Goal: Navigation & Orientation: Find specific page/section

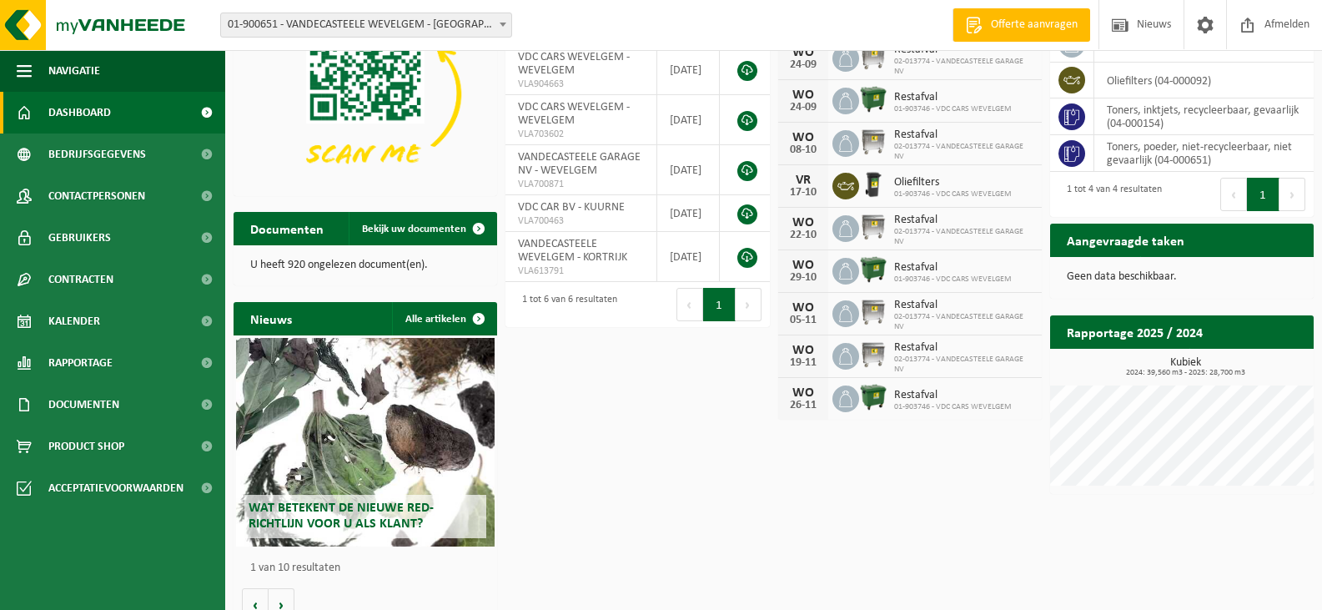
scroll to position [159, 0]
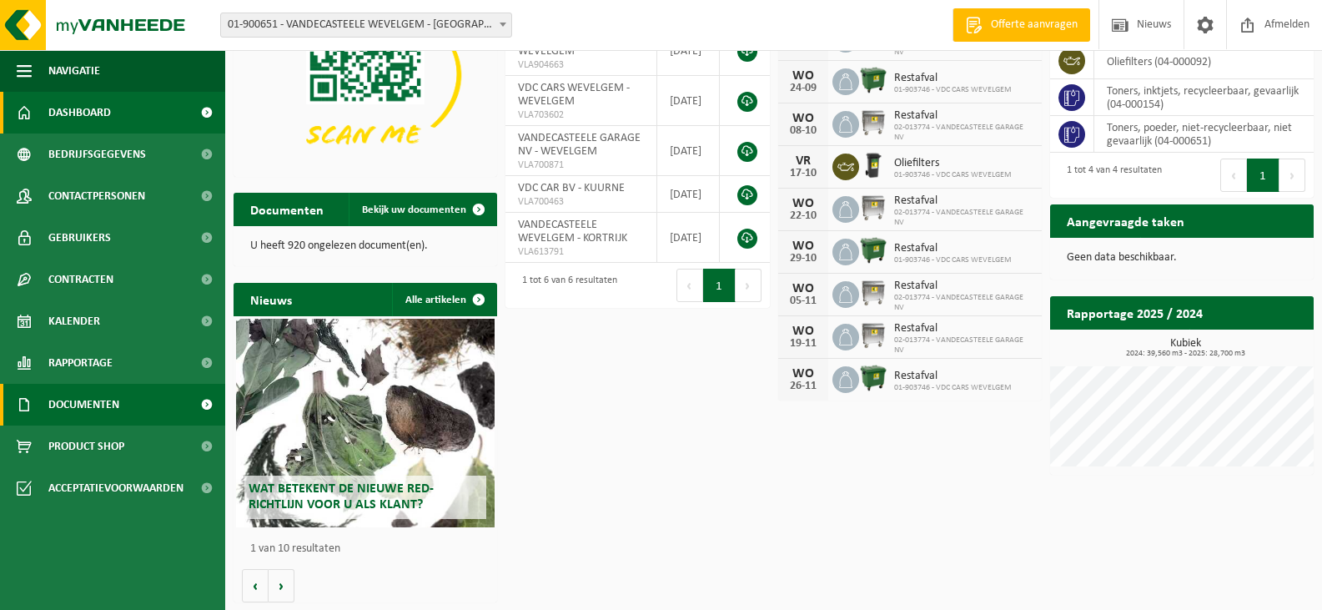
click at [78, 402] on span "Documenten" at bounding box center [83, 405] width 71 height 42
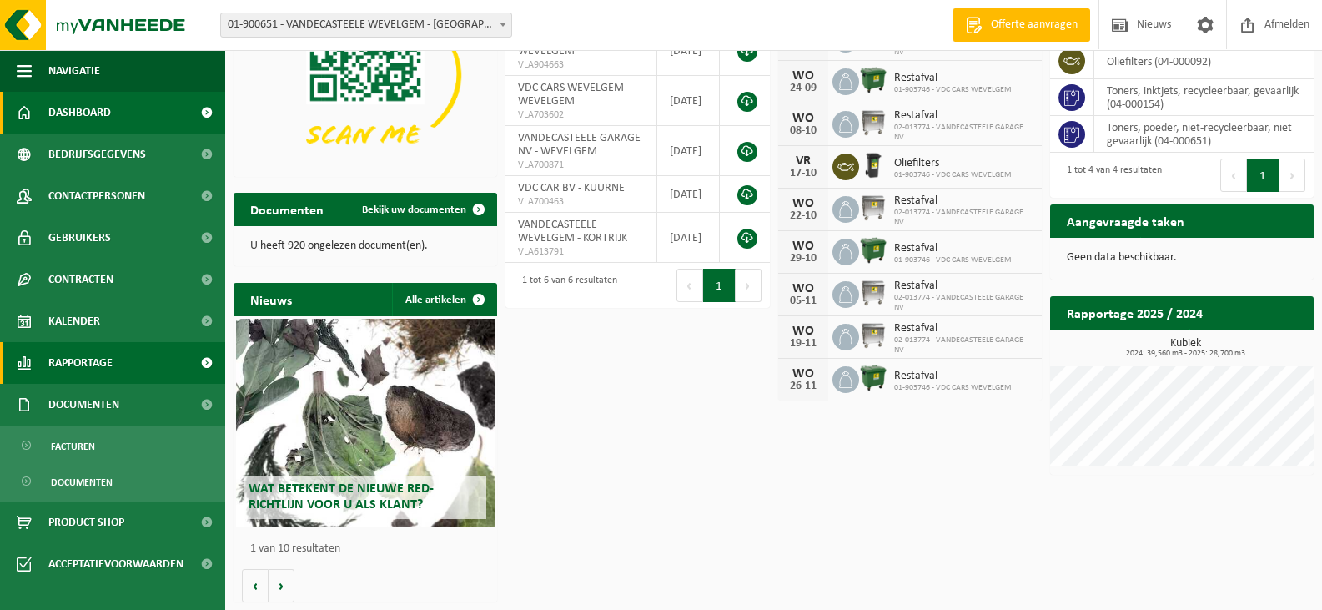
click at [108, 360] on span "Rapportage" at bounding box center [80, 363] width 64 height 42
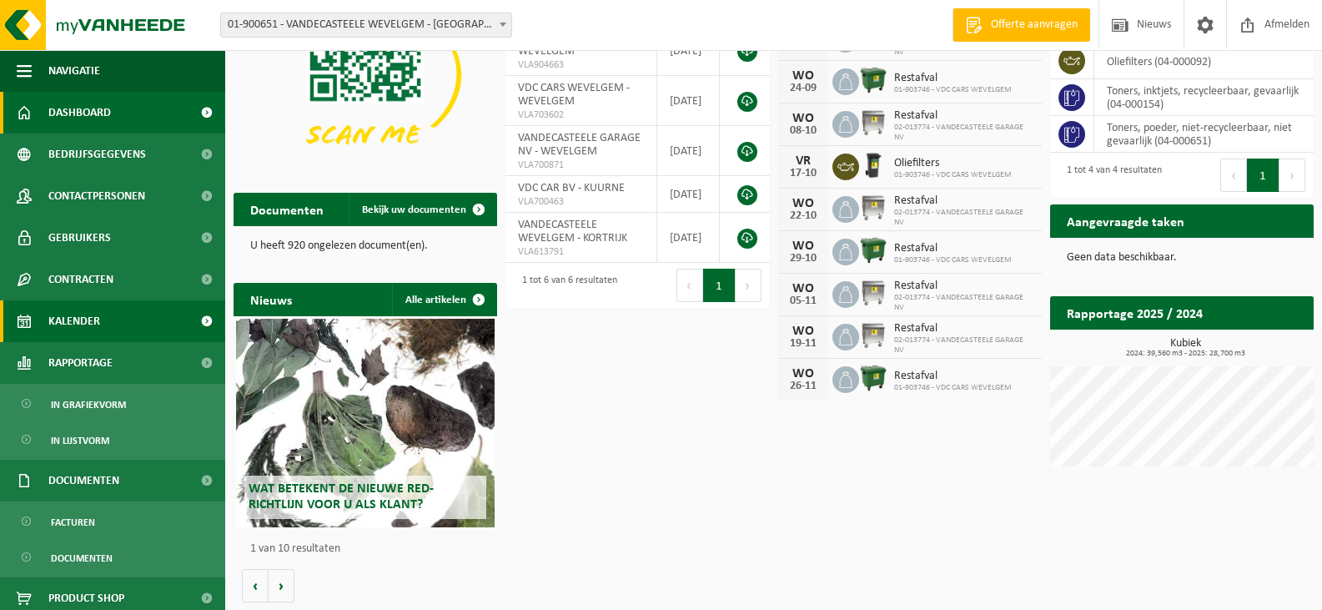
click at [111, 323] on link "Kalender" at bounding box center [112, 321] width 225 height 42
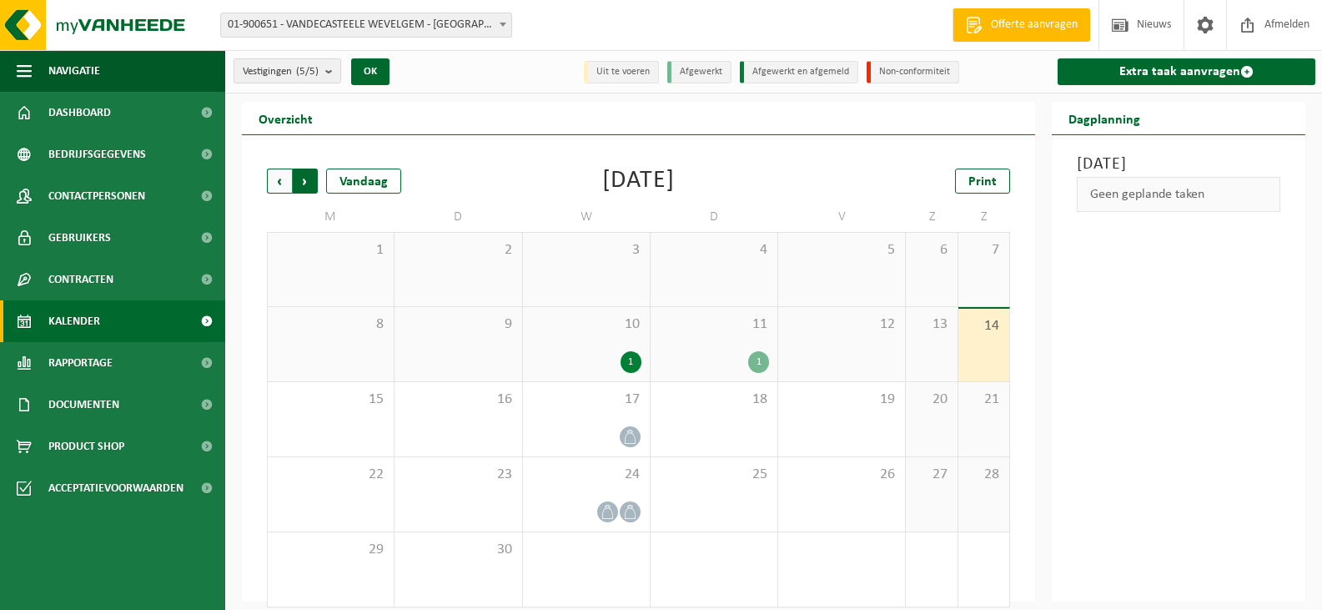
click at [284, 179] on span "Vorige" at bounding box center [279, 181] width 25 height 25
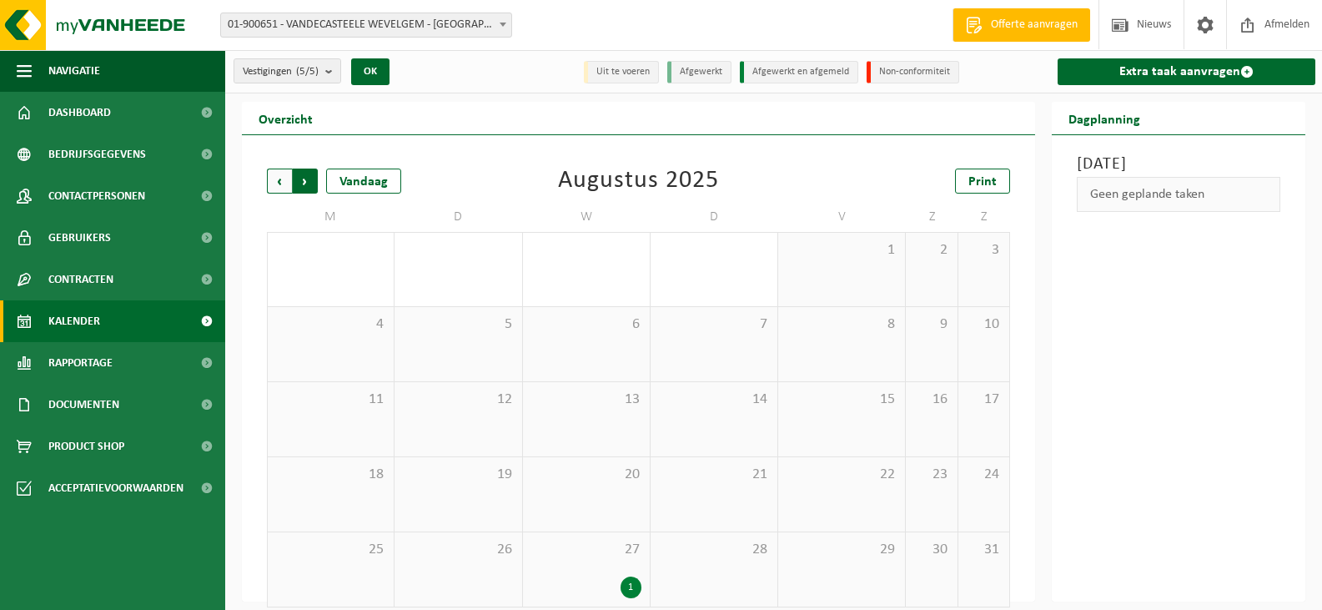
click at [283, 178] on span "Vorige" at bounding box center [279, 181] width 25 height 25
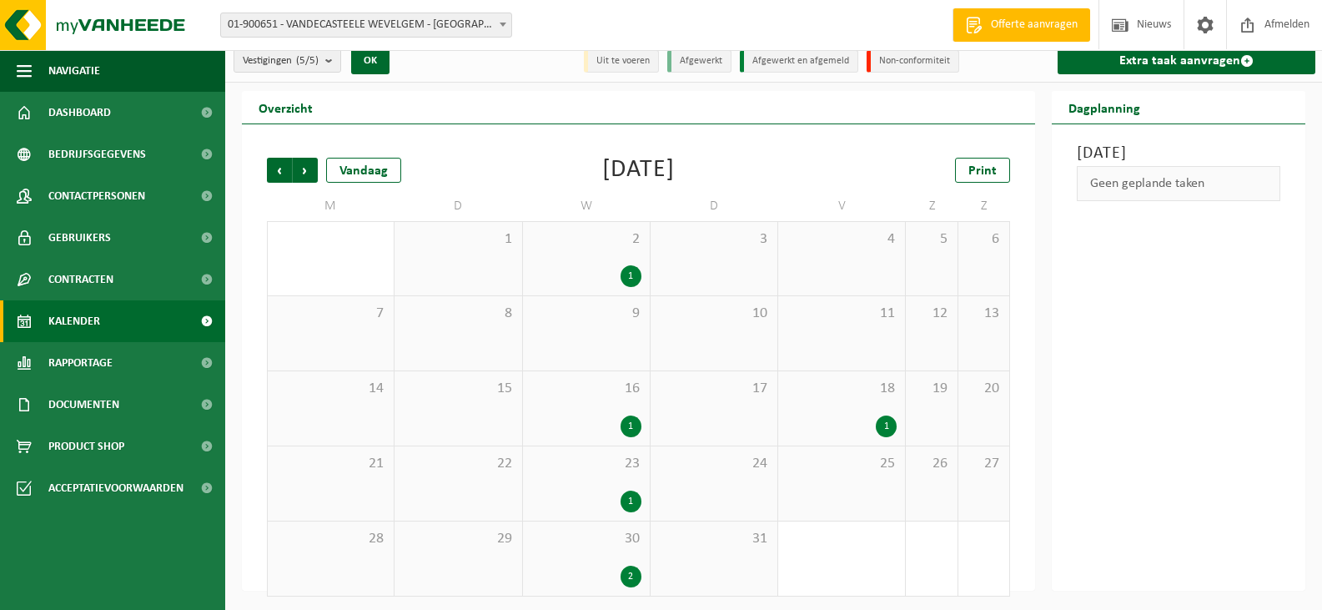
scroll to position [13, 0]
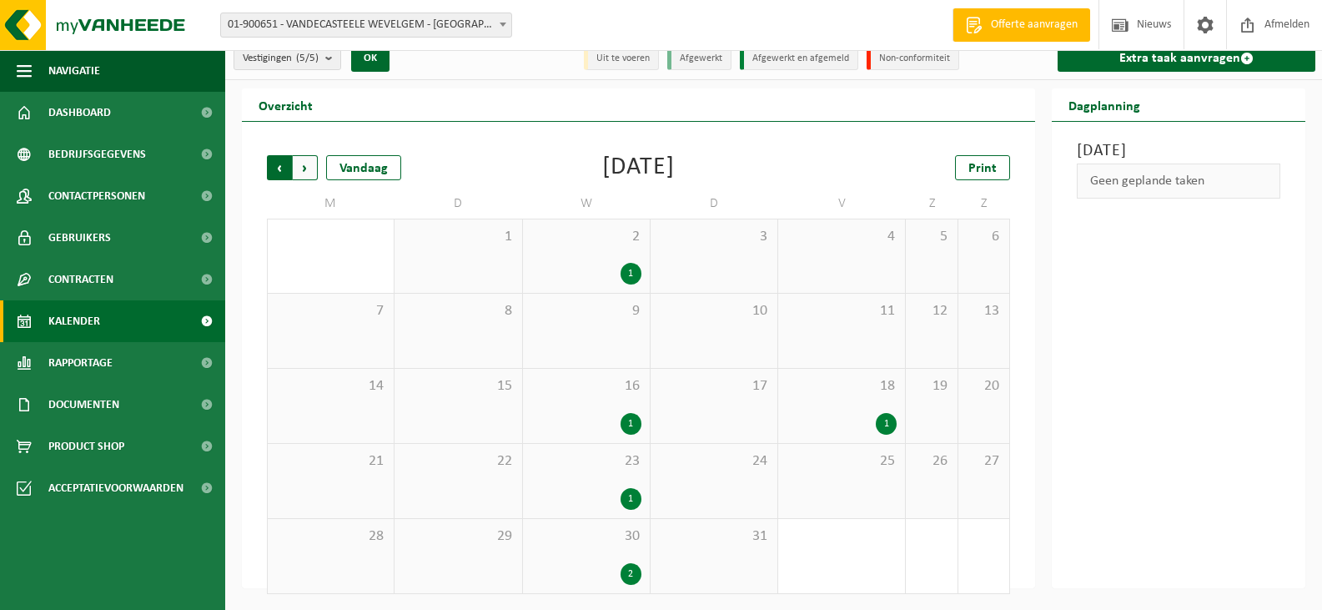
click at [310, 162] on span "Volgende" at bounding box center [305, 167] width 25 height 25
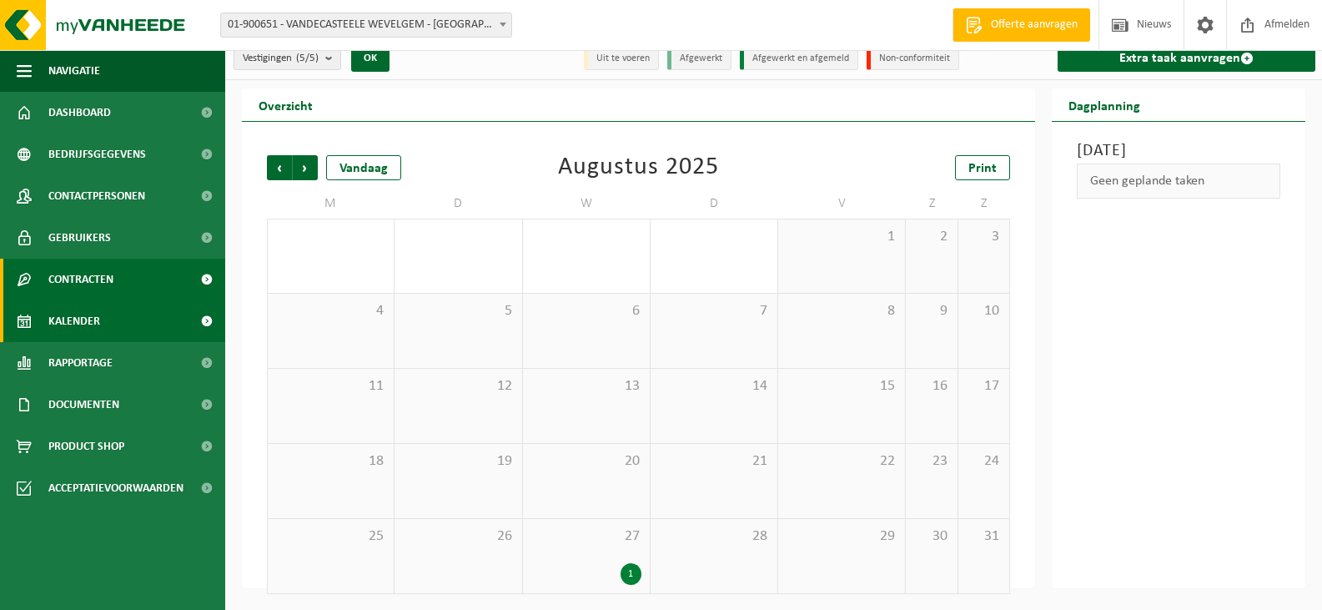
click at [123, 280] on link "Contracten" at bounding box center [112, 280] width 225 height 42
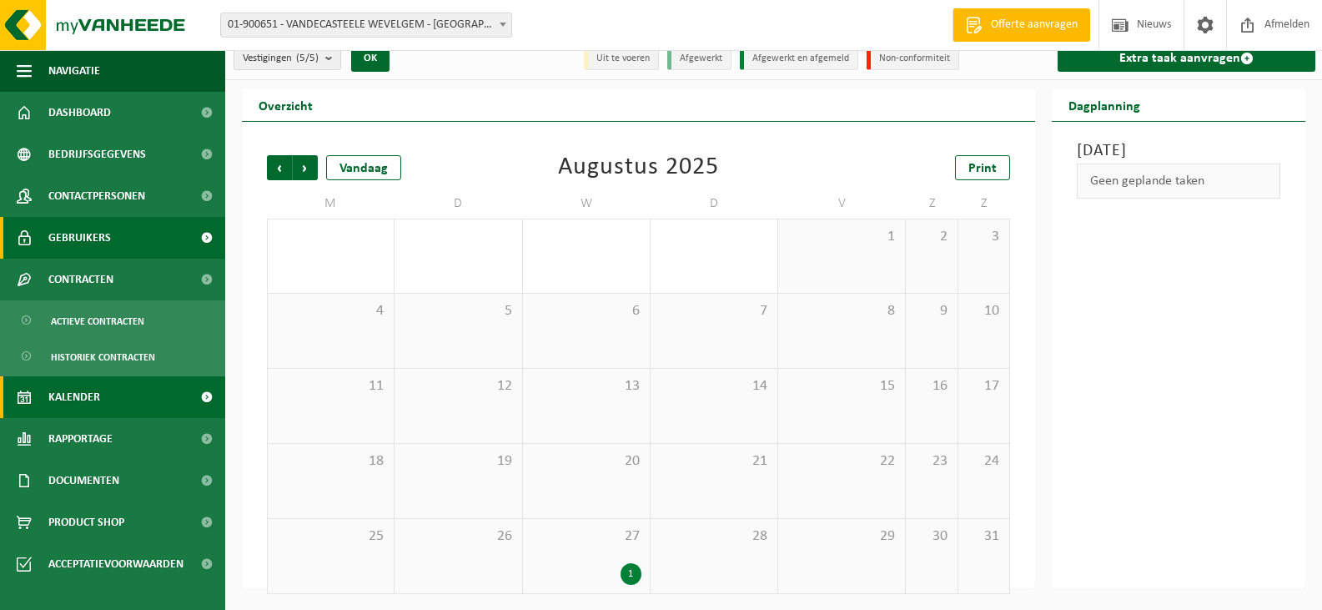
click at [119, 238] on link "Gebruikers" at bounding box center [112, 238] width 225 height 42
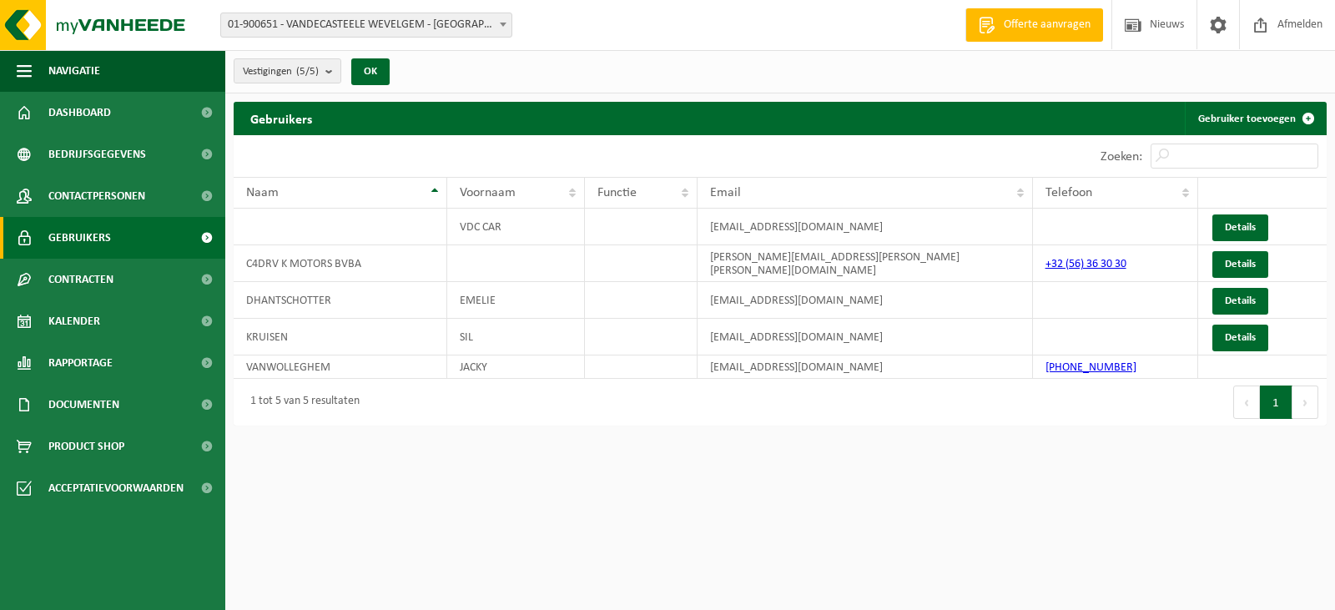
click at [125, 197] on span "Contactpersonen" at bounding box center [96, 196] width 97 height 42
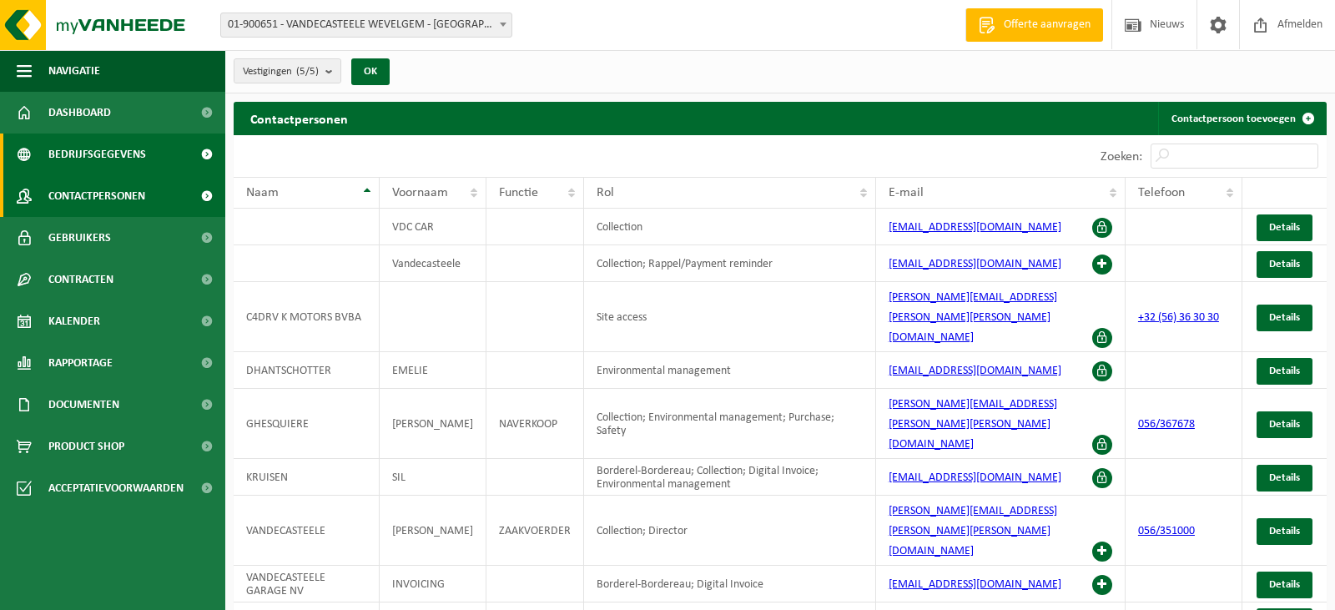
click at [129, 151] on span "Bedrijfsgegevens" at bounding box center [97, 154] width 98 height 42
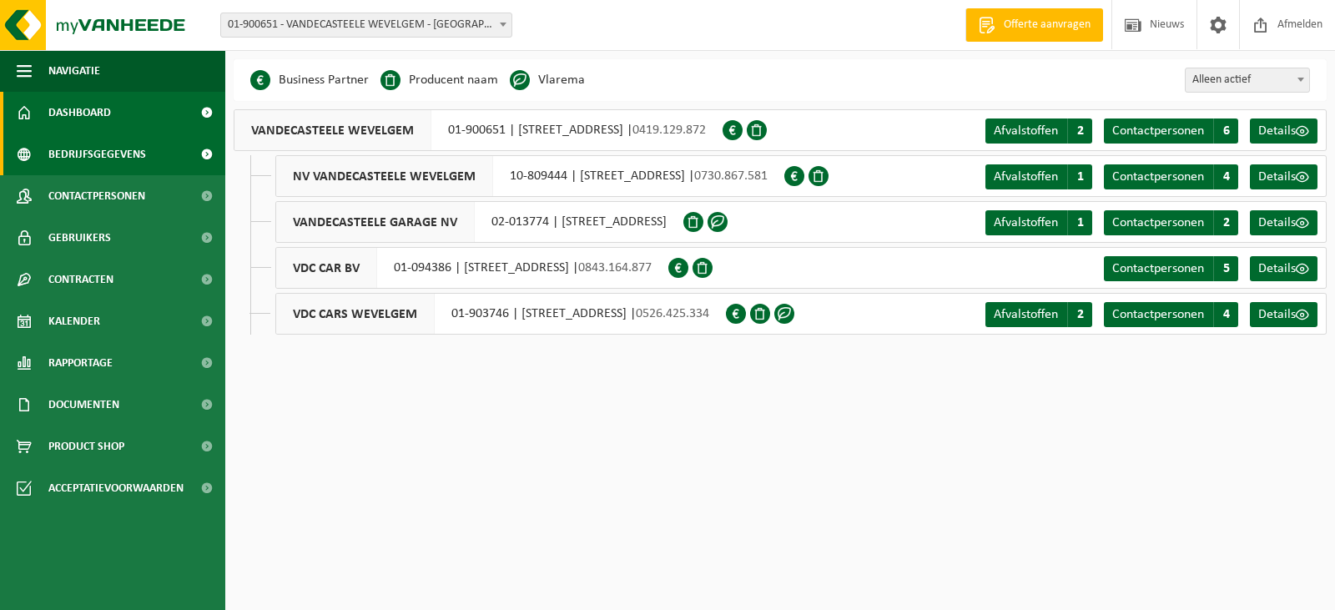
click at [81, 116] on span "Dashboard" at bounding box center [79, 113] width 63 height 42
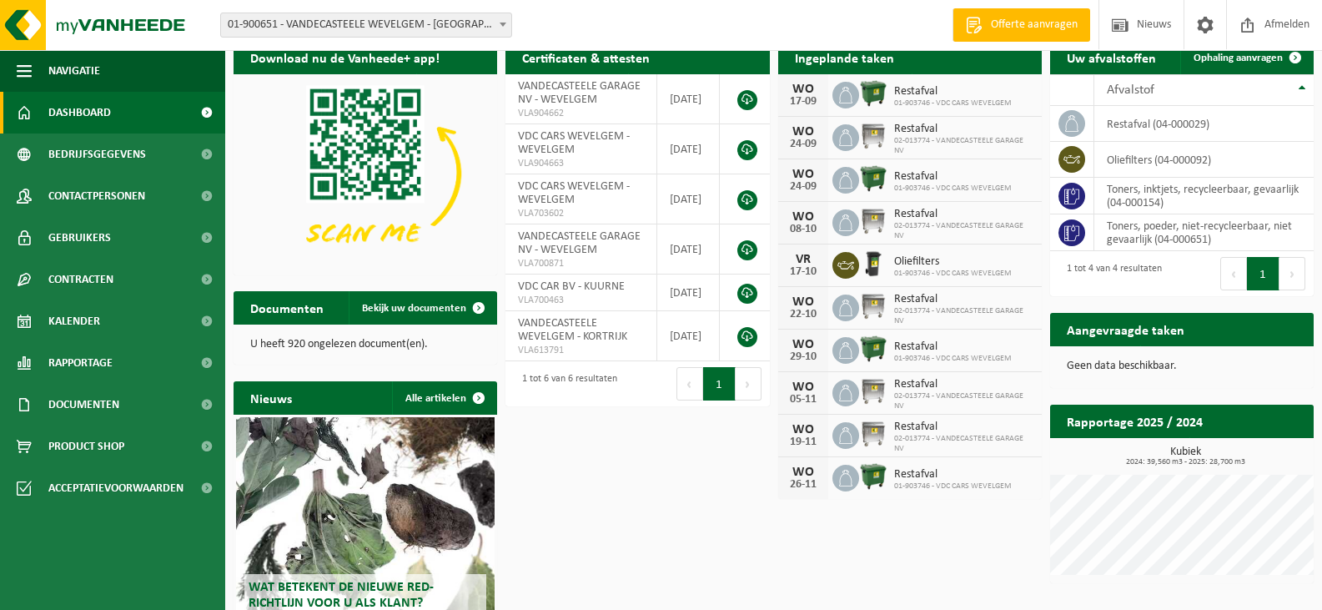
scroll to position [159, 0]
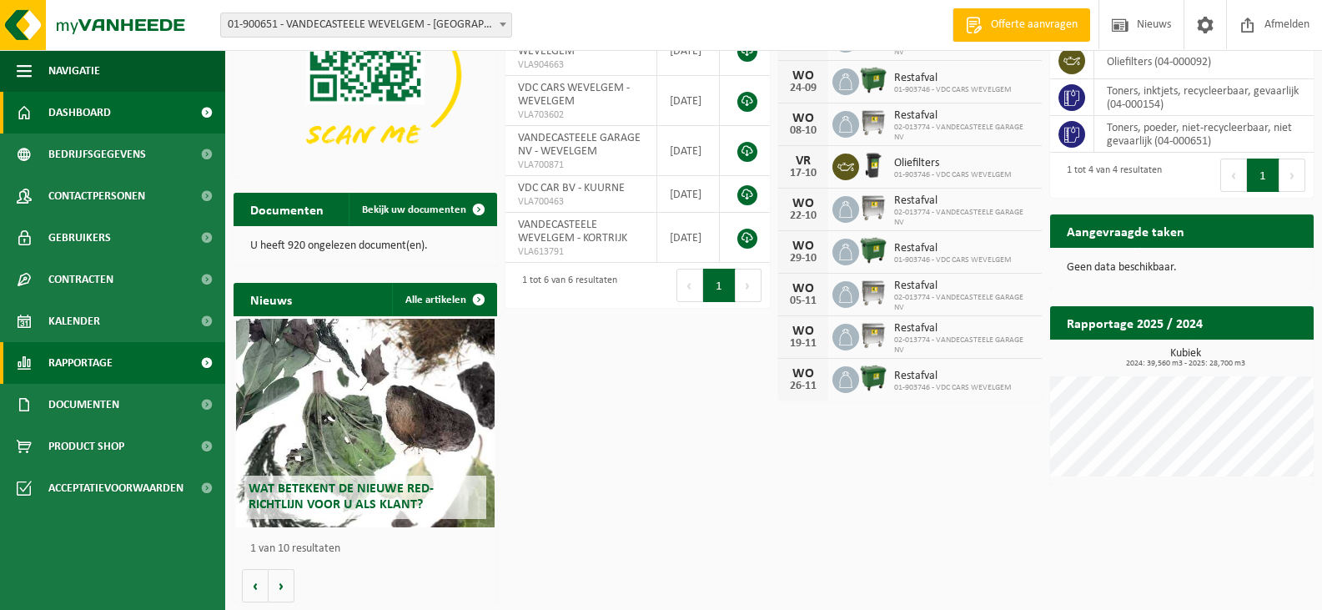
click at [104, 355] on span "Rapportage" at bounding box center [80, 363] width 64 height 42
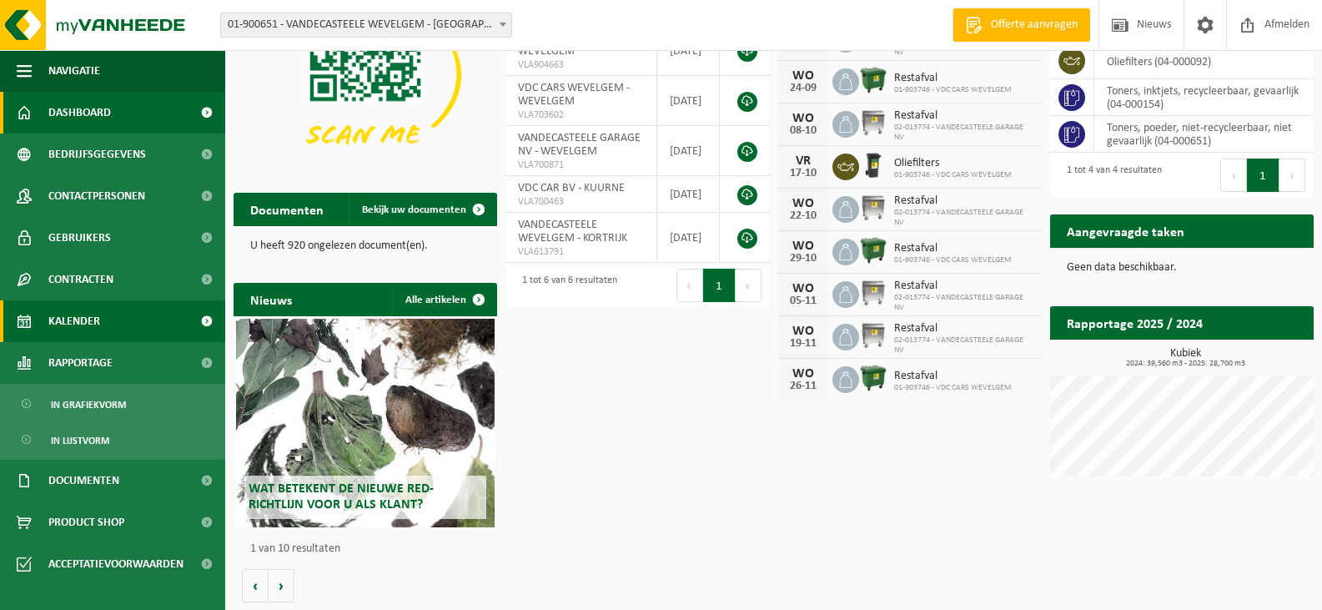
click at [109, 325] on link "Kalender" at bounding box center [112, 321] width 225 height 42
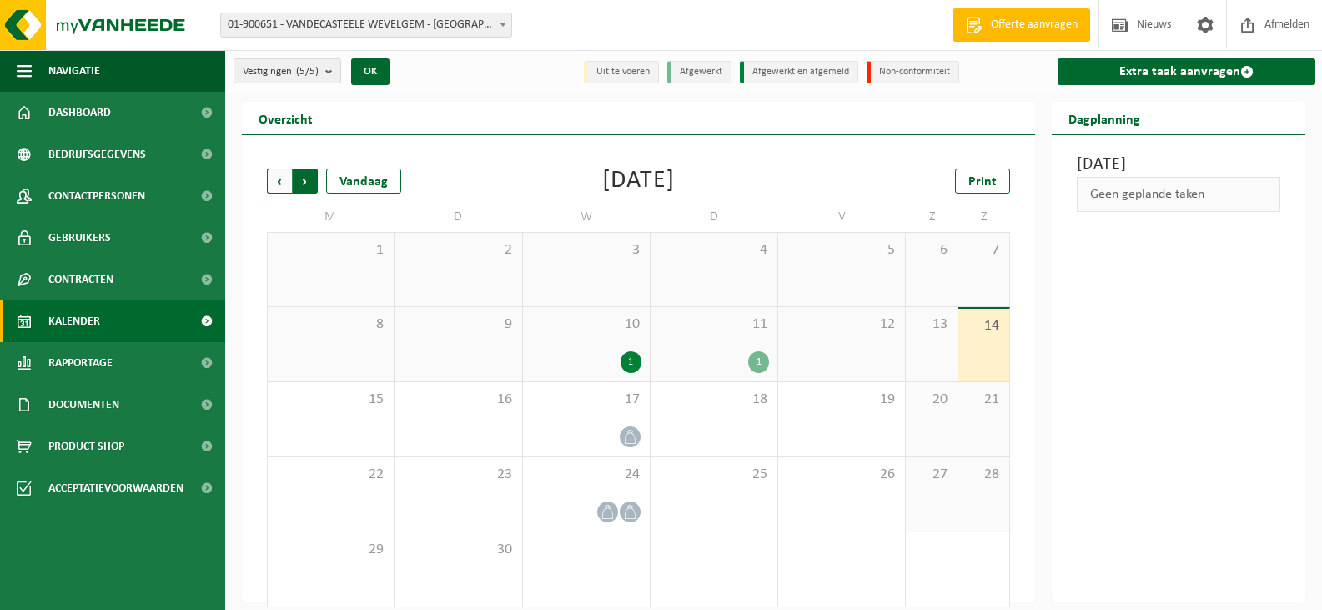
click at [275, 172] on span "Vorige" at bounding box center [279, 181] width 25 height 25
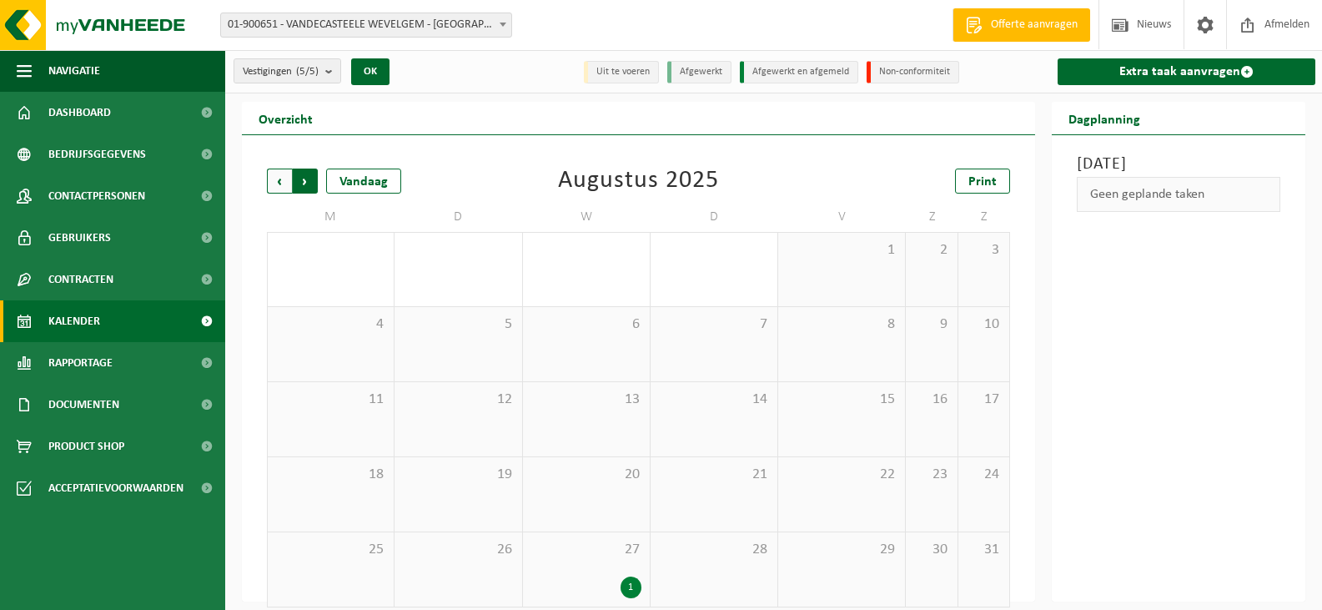
click at [279, 182] on span "Vorige" at bounding box center [279, 181] width 25 height 25
click at [279, 179] on span "Vorige" at bounding box center [279, 181] width 25 height 25
click at [307, 176] on span "Volgende" at bounding box center [305, 181] width 25 height 25
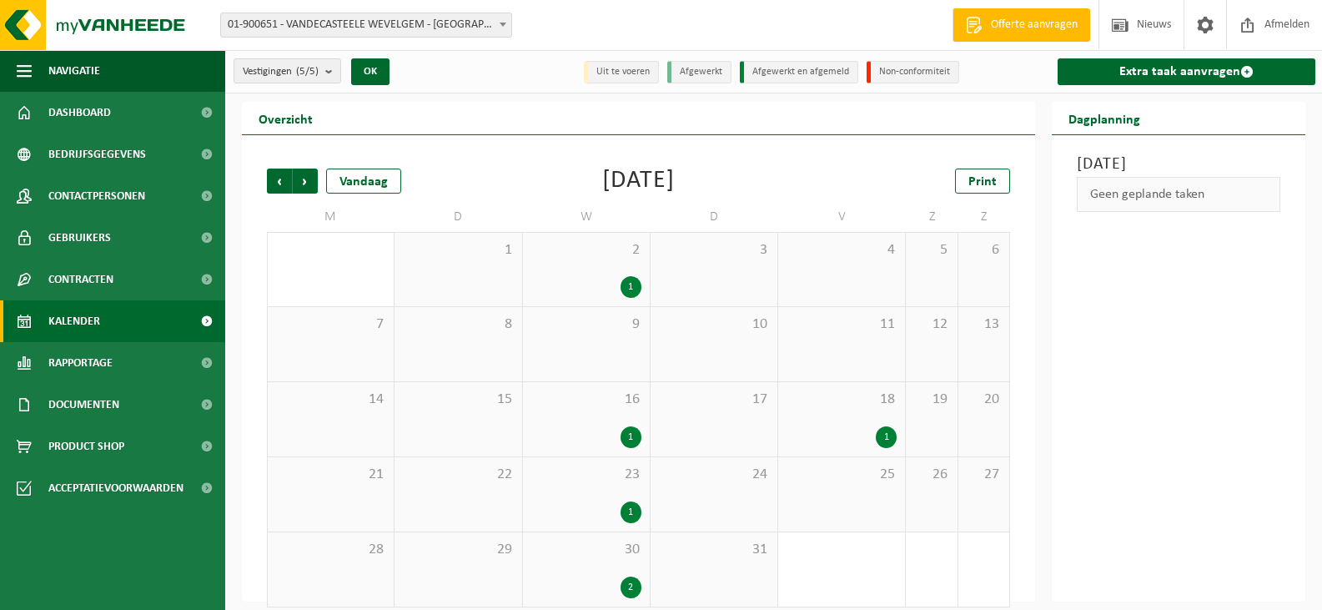
click at [307, 176] on span "Volgende" at bounding box center [305, 181] width 25 height 25
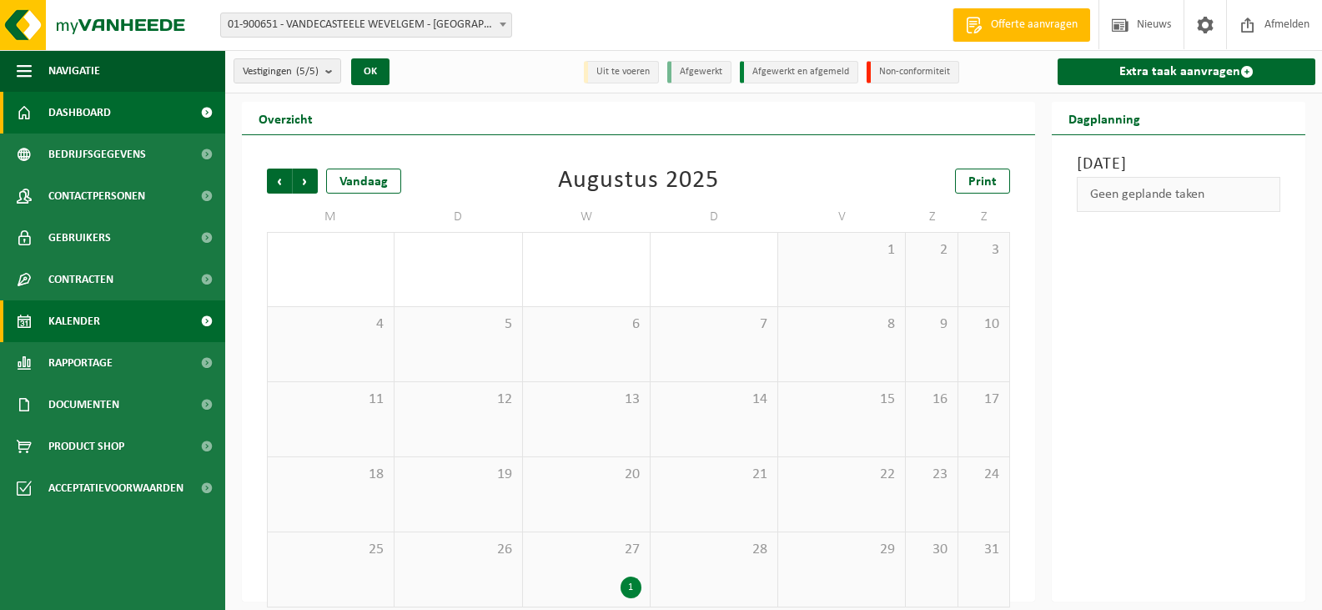
click at [121, 105] on link "Dashboard" at bounding box center [112, 113] width 225 height 42
